Goal: Navigation & Orientation: Find specific page/section

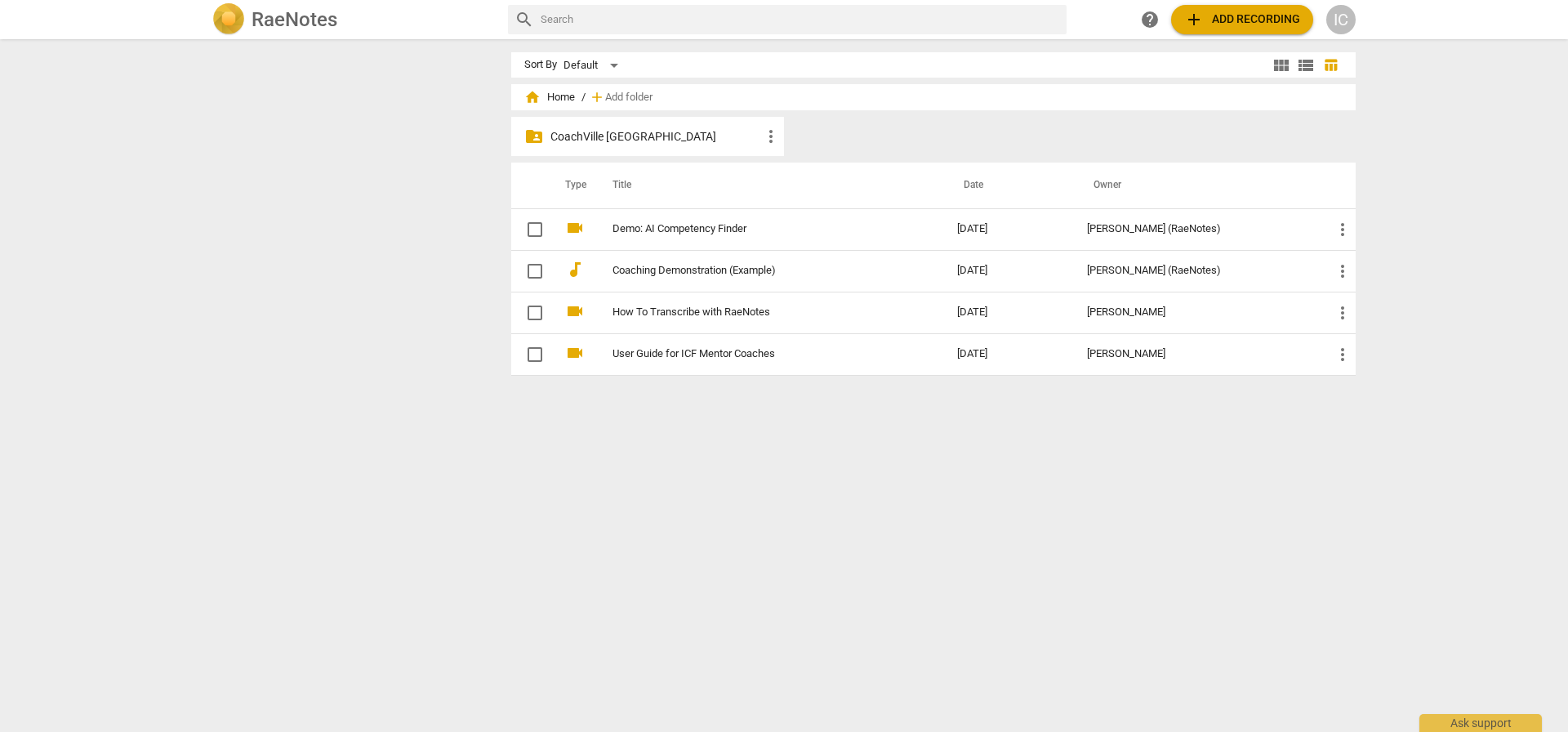
click at [632, 144] on div "folder_shared CoachVille [GEOGRAPHIC_DATA] more_vert" at bounding box center [647, 137] width 273 height 39
click at [635, 135] on p "CoachVille [GEOGRAPHIC_DATA]" at bounding box center [655, 137] width 211 height 17
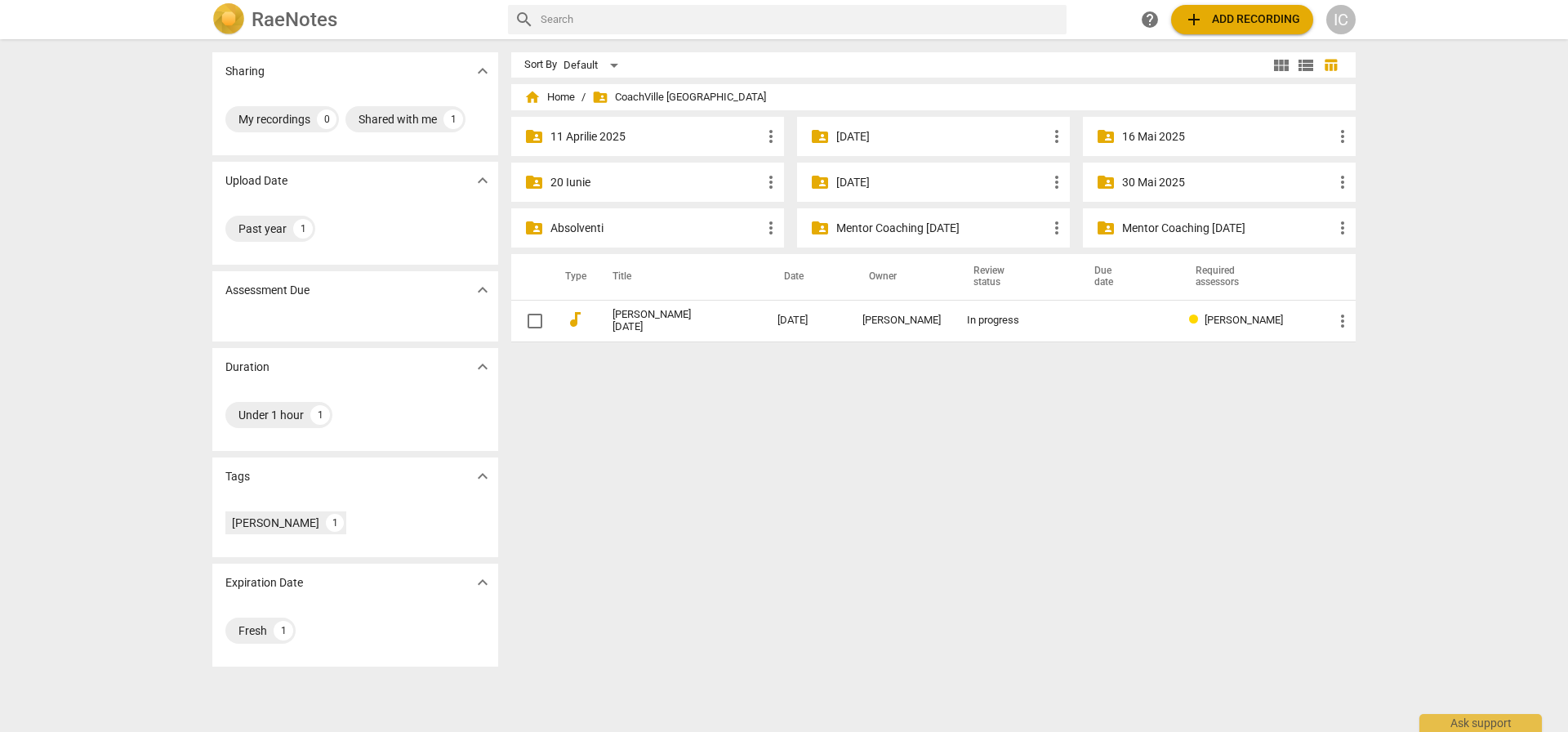
click at [906, 200] on div "folder_shared [DATE] more_vert" at bounding box center [933, 182] width 273 height 39
click at [908, 188] on p "[DATE]" at bounding box center [941, 182] width 211 height 17
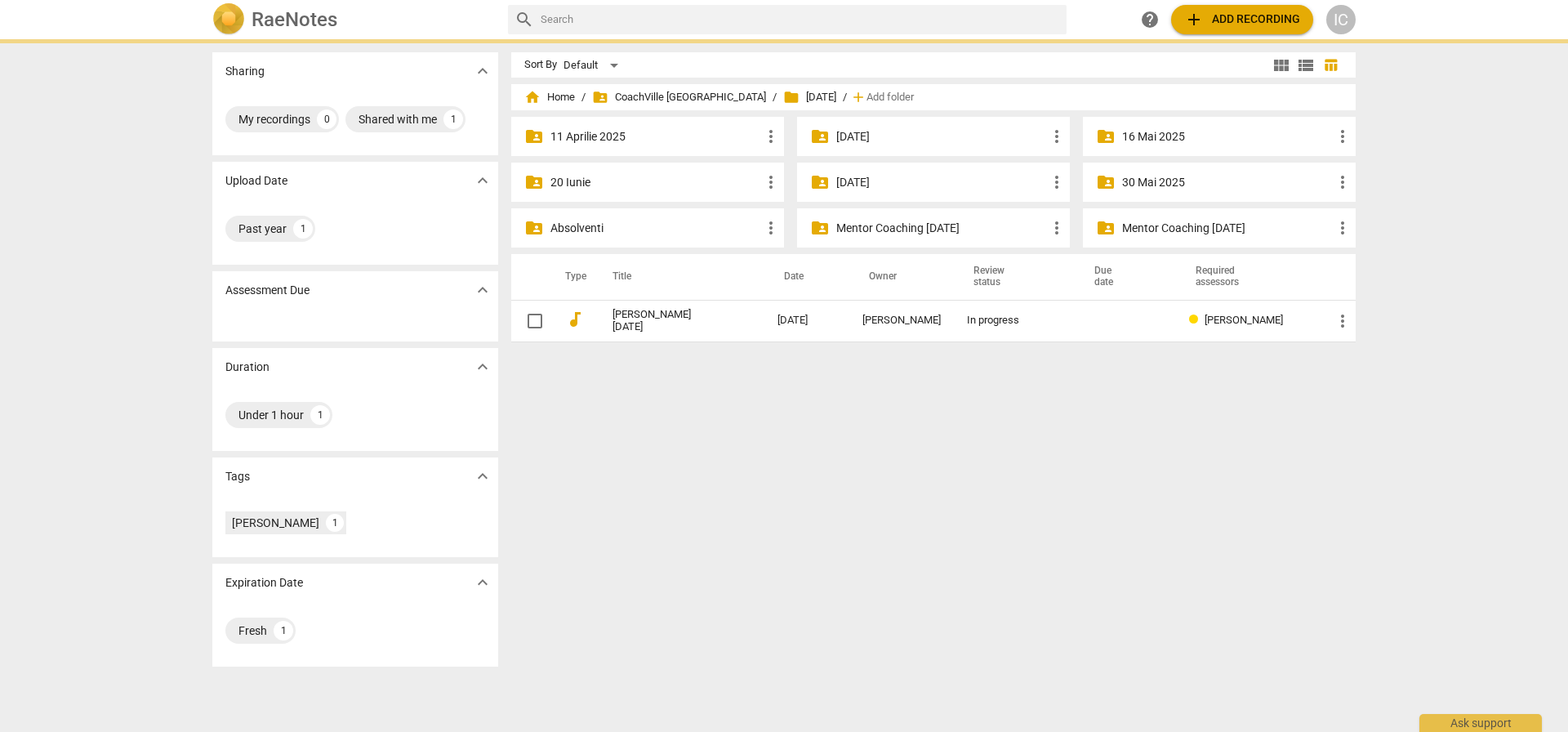
click at [908, 188] on p "[DATE]" at bounding box center [941, 182] width 211 height 17
